Goal: Task Accomplishment & Management: Manage account settings

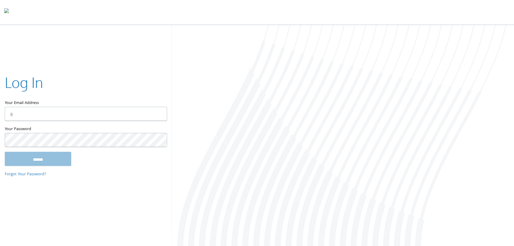
type input "**********"
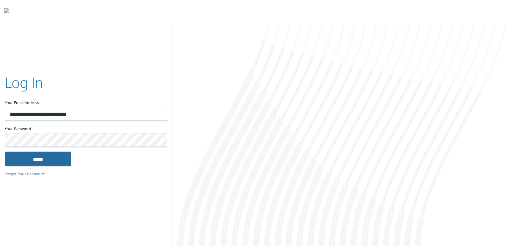
click at [36, 155] on input "******" at bounding box center [38, 158] width 66 height 14
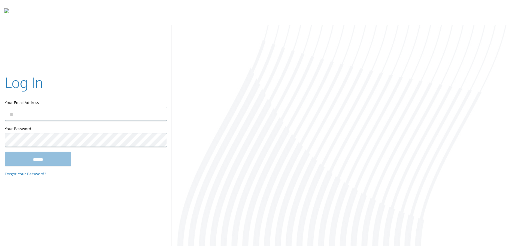
type input "**********"
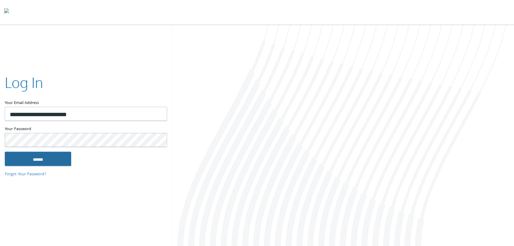
click at [43, 158] on input "******" at bounding box center [38, 158] width 66 height 14
